Goal: Find specific fact: Find specific fact

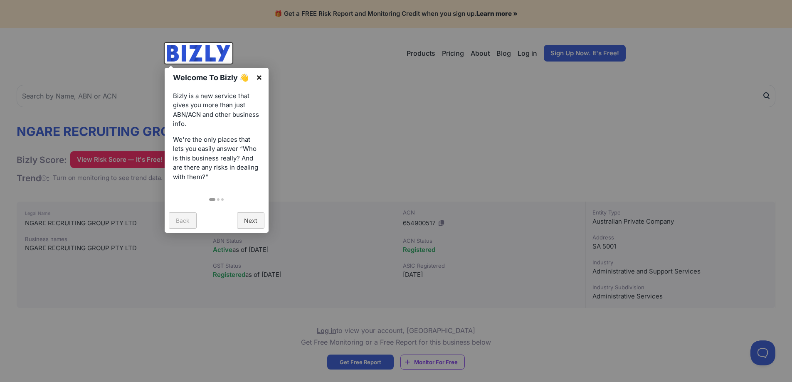
click at [261, 76] on link "×" at bounding box center [259, 77] width 19 height 19
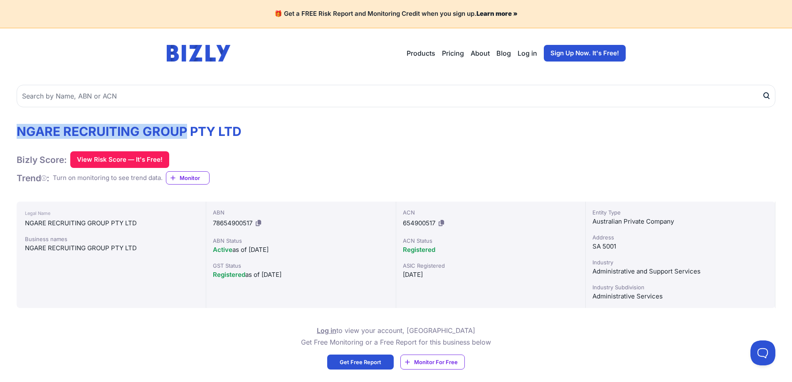
drag, startPoint x: 19, startPoint y: 130, endPoint x: 185, endPoint y: 128, distance: 166.6
click at [185, 128] on h1 "NGARE RECRUITING GROUP PTY LTD" at bounding box center [129, 131] width 225 height 15
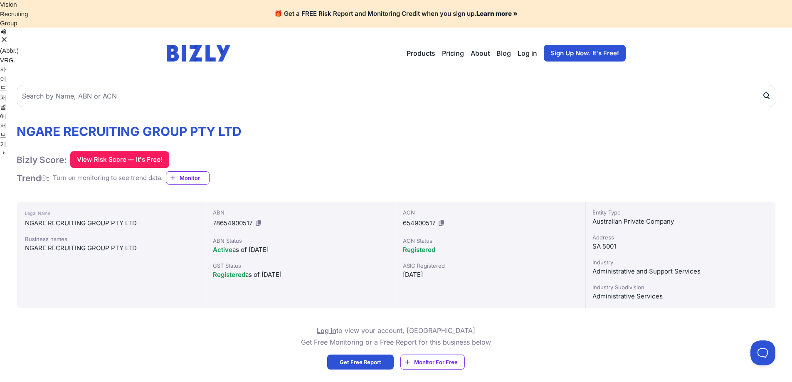
click at [230, 224] on span "78654900517" at bounding box center [232, 223] width 39 height 8
click at [199, 135] on h1 "NGARE RECRUITING GROUP PTY LTD" at bounding box center [129, 131] width 225 height 15
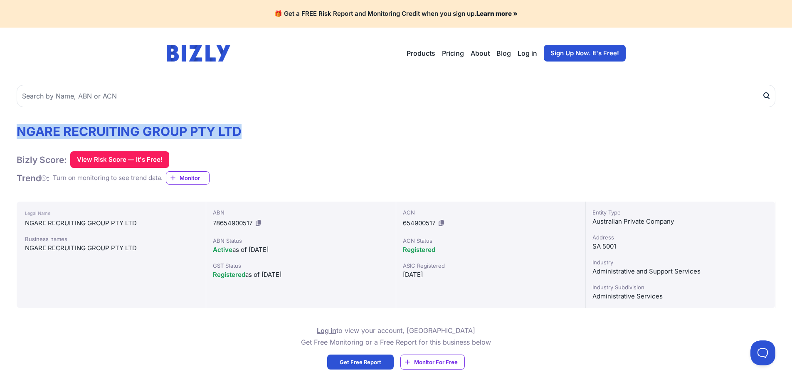
drag, startPoint x: 243, startPoint y: 132, endPoint x: 9, endPoint y: 135, distance: 233.5
copy h1 "NGARE RECRUITING GROUP PTY LTD"
